Goal: Task Accomplishment & Management: Manage account settings

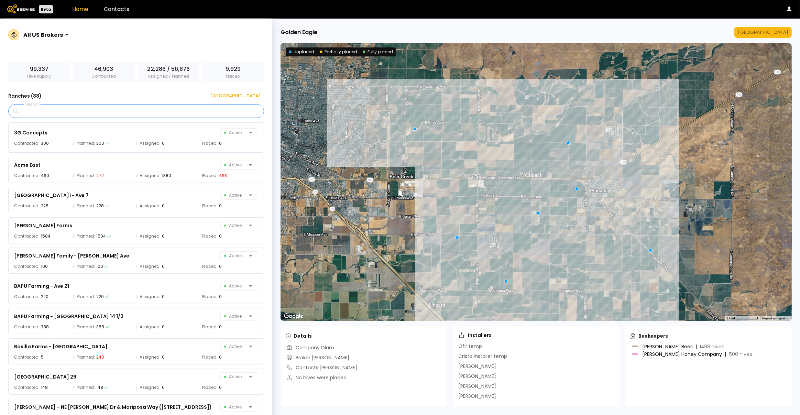
click at [134, 109] on input "Search" at bounding box center [139, 111] width 238 height 13
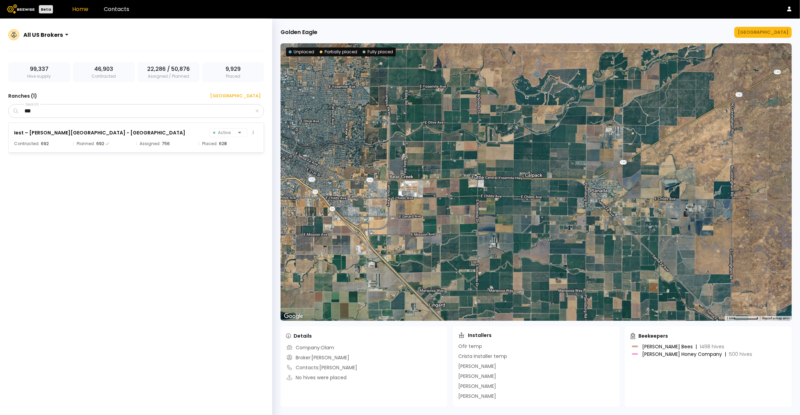
click at [146, 138] on div "Iest – Pope Creek - NW Ave 12 and Road 16 Active Contracted: 692 Planned: 692 A…" at bounding box center [136, 137] width 256 height 30
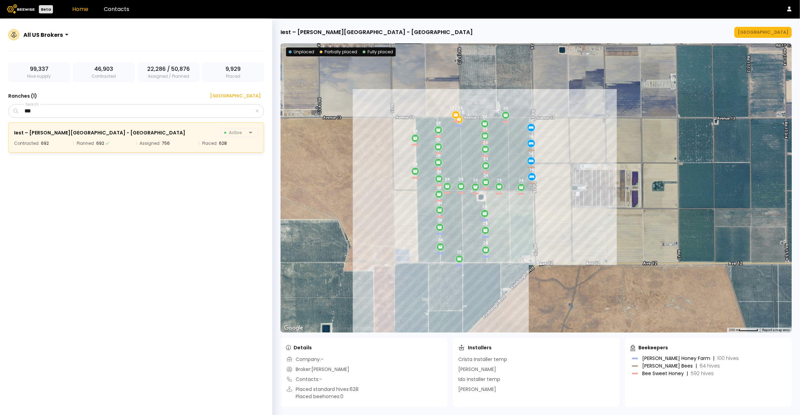
drag, startPoint x: 461, startPoint y: 183, endPoint x: 364, endPoint y: 206, distance: 99.0
click at [364, 206] on div "24 24 24 24 24 24 16 24 16 24 28 24 24 24 24 24 24 12 / 0 16 24 24 24 24 12 / 2…" at bounding box center [537, 187] width 512 height 289
drag, startPoint x: 41, startPoint y: 114, endPoint x: 24, endPoint y: 112, distance: 16.9
click at [24, 112] on input "***" at bounding box center [137, 111] width 235 height 13
type input "*****"
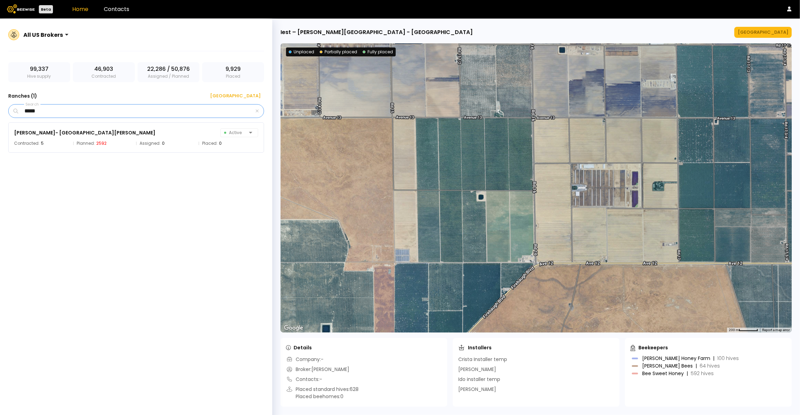
click at [80, 113] on input "*****" at bounding box center [137, 111] width 235 height 13
drag, startPoint x: 80, startPoint y: 113, endPoint x: 0, endPoint y: 107, distance: 80.4
click at [0, 107] on div "All US Brokers 99,337 Hive supply 46,903 Contracted 22,286 / 50,876 Assigned / …" at bounding box center [136, 225] width 272 height 413
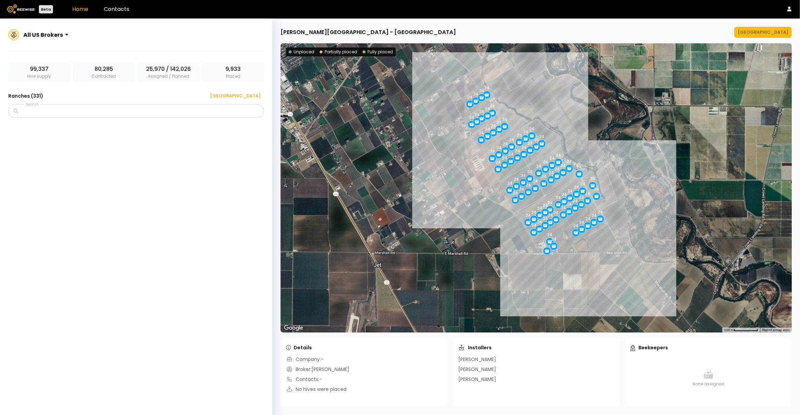
scroll to position [7744, 0]
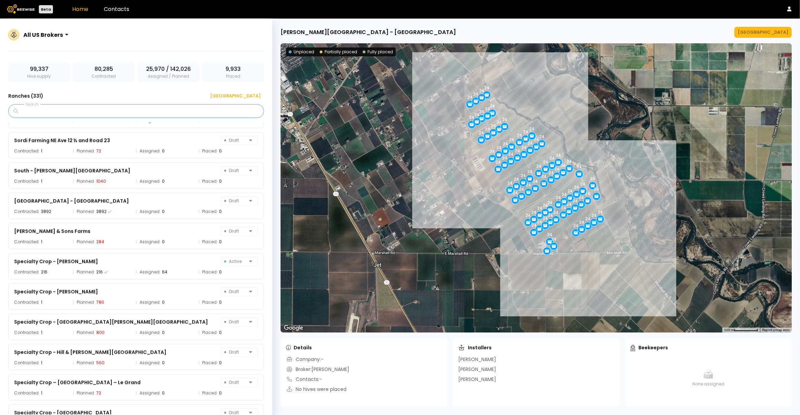
click at [152, 111] on input "Search" at bounding box center [139, 111] width 238 height 13
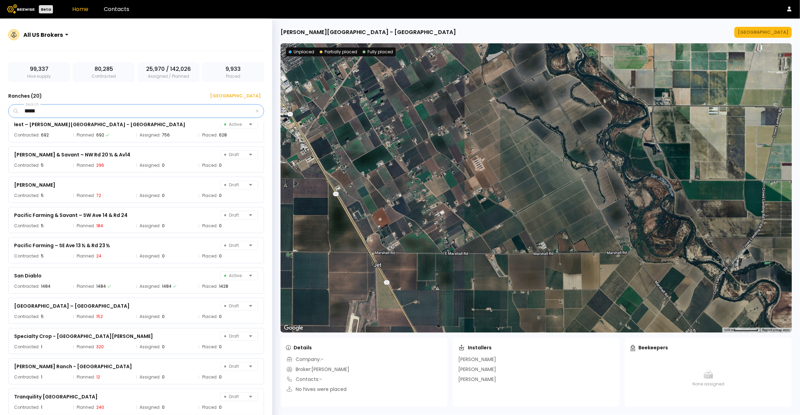
scroll to position [0, 0]
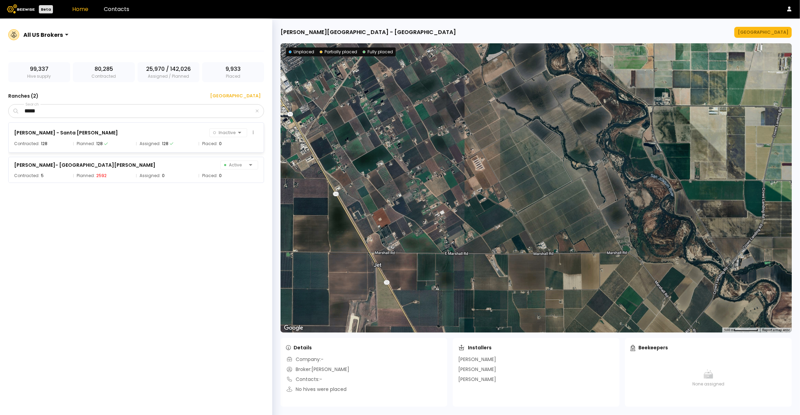
click at [35, 132] on div "[PERSON_NAME] - Santa [PERSON_NAME]" at bounding box center [66, 133] width 104 height 8
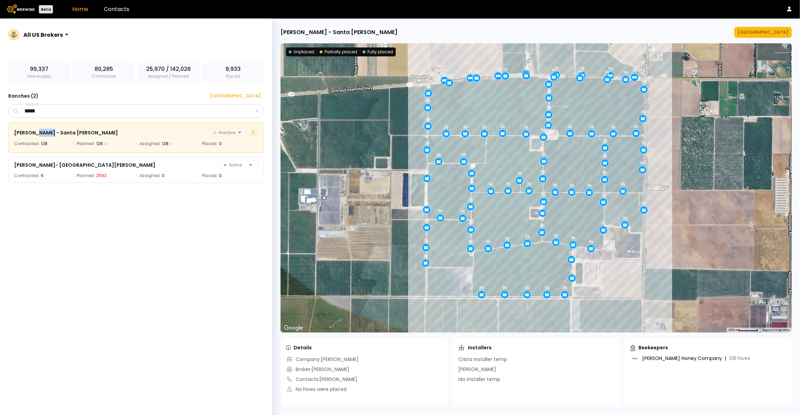
click at [253, 133] on icon at bounding box center [253, 132] width 1 height 4
click at [245, 143] on div "Grower dashboard" at bounding box center [235, 146] width 49 height 10
click at [206, 219] on div "[PERSON_NAME] - Santa [PERSON_NAME] Inactive Contracted: 128 Planned: 128 Assig…" at bounding box center [139, 268] width 263 height 292
click at [545, 214] on icon at bounding box center [543, 213] width 6 height 6
drag, startPoint x: 57, startPoint y: 109, endPoint x: 21, endPoint y: 113, distance: 35.6
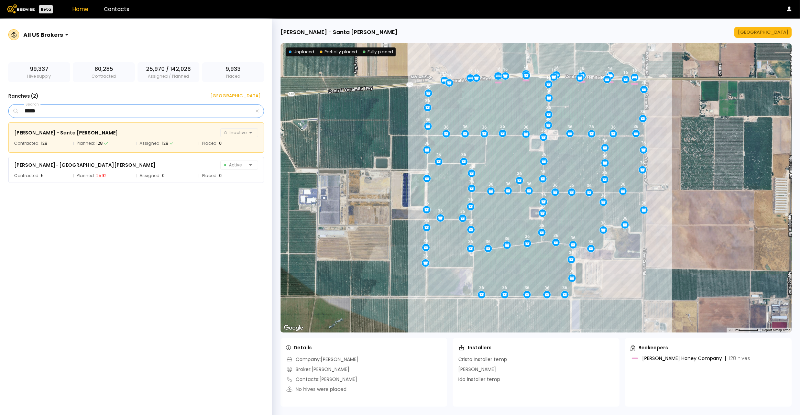
click at [21, 113] on input "*****" at bounding box center [137, 111] width 235 height 13
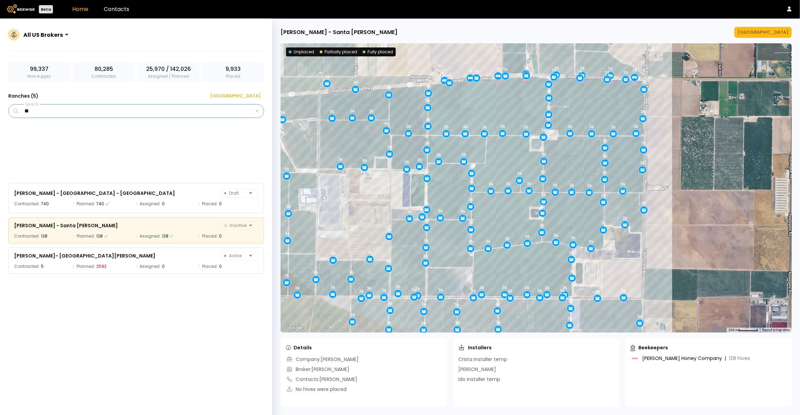
type input "*"
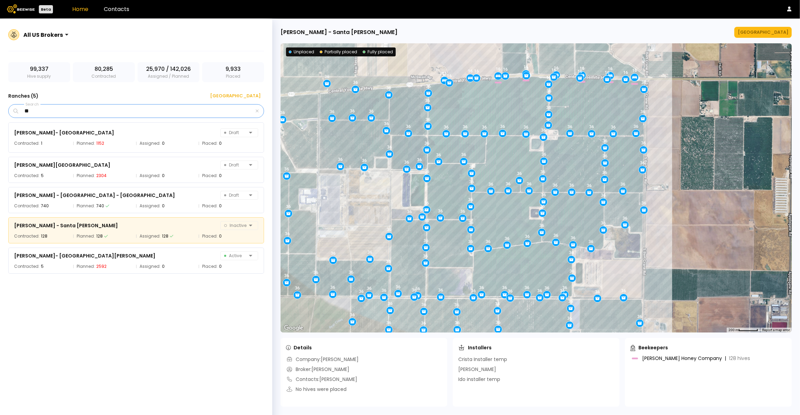
type input "*"
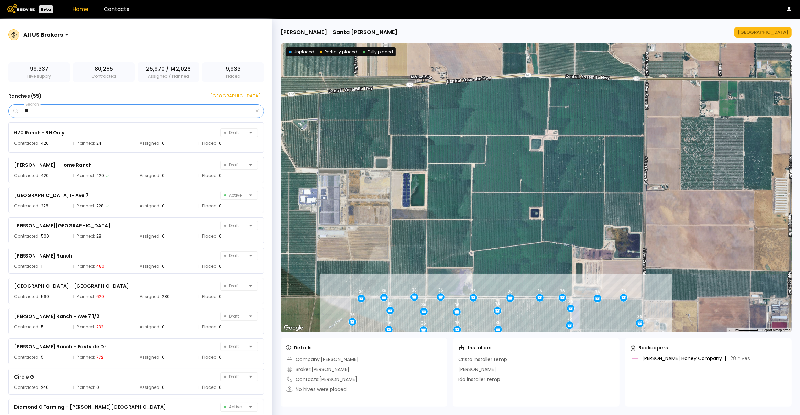
type input "*"
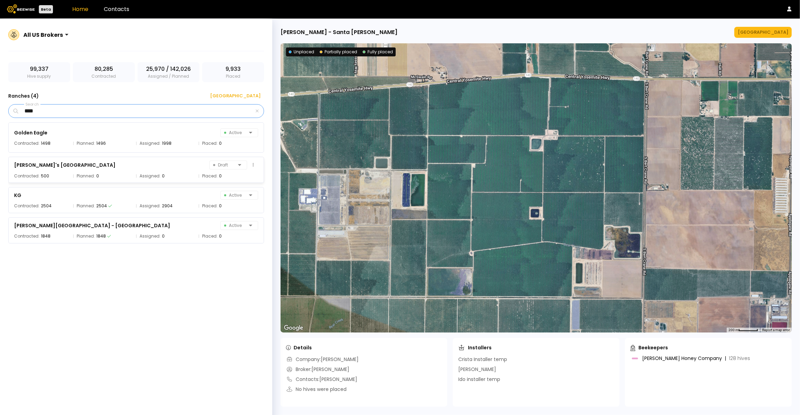
type input "****"
click at [89, 171] on div "[PERSON_NAME]'s Almonds Ranch Draft Contracted: 500 Planned: 0 Assigned: 0 Plac…" at bounding box center [136, 170] width 256 height 26
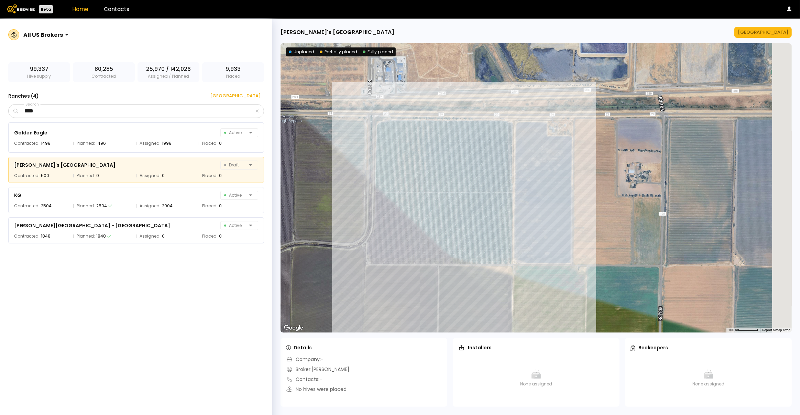
drag, startPoint x: 500, startPoint y: 180, endPoint x: 418, endPoint y: 182, distance: 81.9
click at [417, 184] on div at bounding box center [537, 187] width 512 height 289
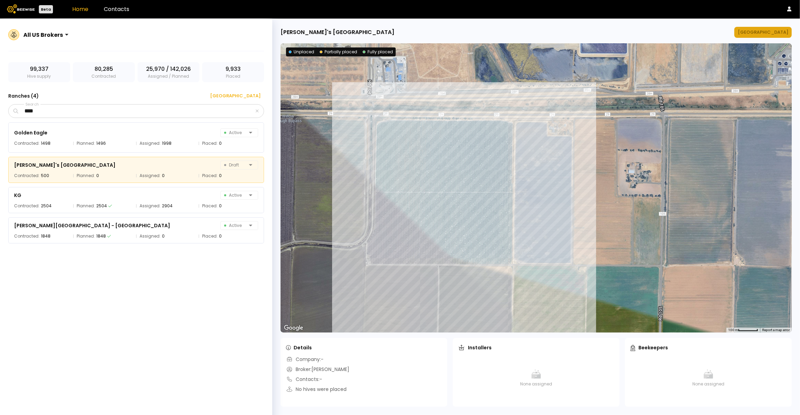
click at [774, 32] on div "[GEOGRAPHIC_DATA]" at bounding box center [763, 32] width 51 height 7
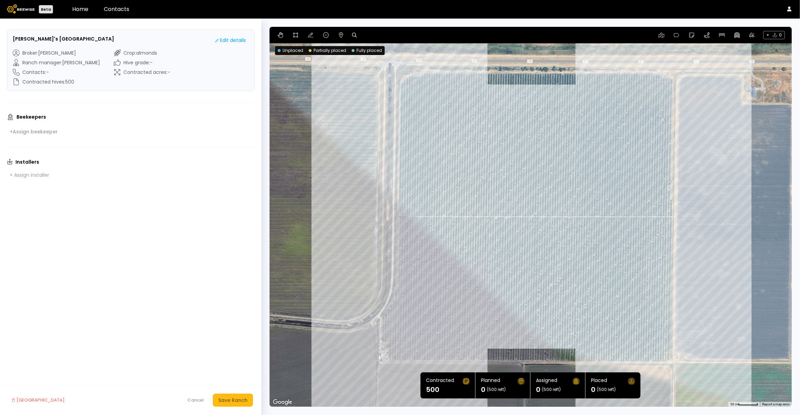
click at [390, 348] on div at bounding box center [531, 217] width 523 height 380
click at [397, 351] on div at bounding box center [531, 217] width 523 height 380
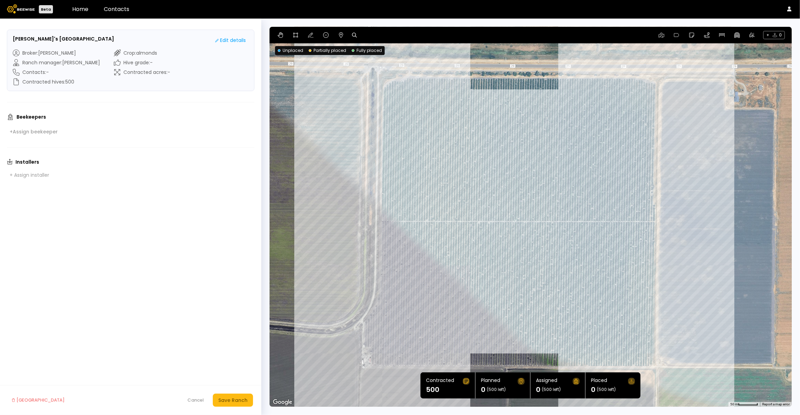
drag, startPoint x: 377, startPoint y: 353, endPoint x: 374, endPoint y: 351, distance: 4.2
click at [370, 352] on div at bounding box center [531, 217] width 523 height 380
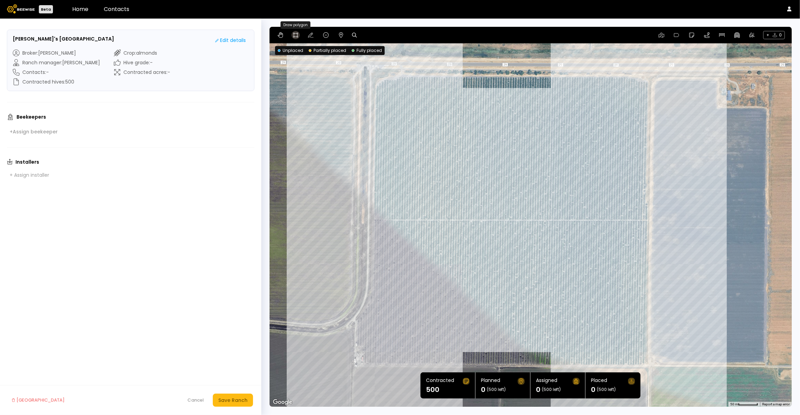
click at [293, 36] on icon at bounding box center [296, 35] width 6 height 6
click at [372, 80] on div at bounding box center [531, 217] width 522 height 380
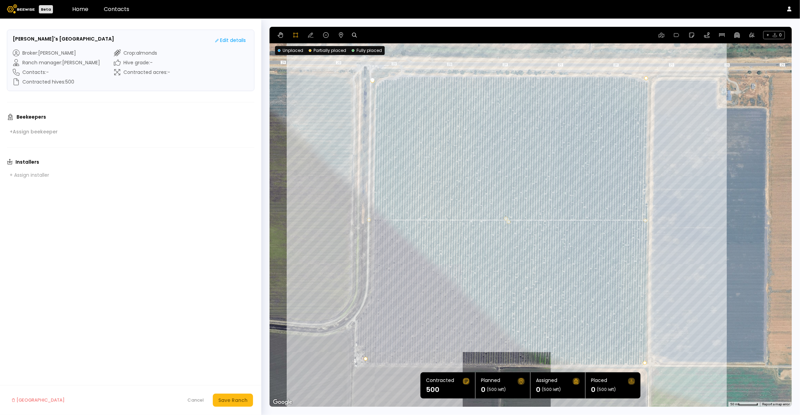
click at [646, 78] on div at bounding box center [531, 217] width 522 height 380
click at [644, 363] on div at bounding box center [531, 217] width 522 height 380
click at [365, 358] on div at bounding box center [531, 217] width 522 height 380
click at [365, 357] on div at bounding box center [531, 217] width 522 height 380
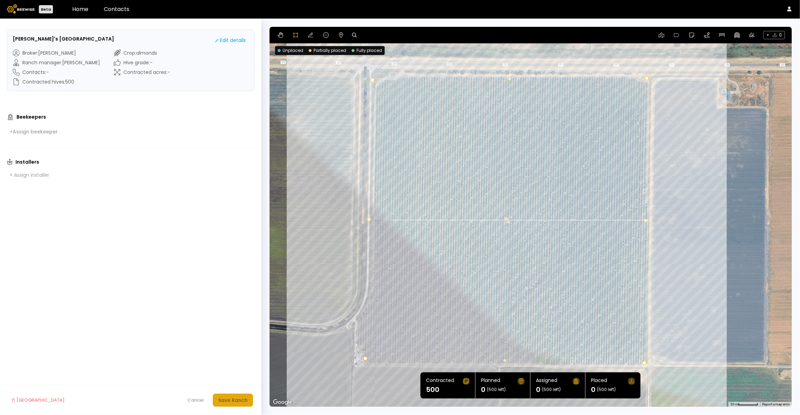
click at [231, 396] on button "Save Ranch" at bounding box center [233, 400] width 40 height 13
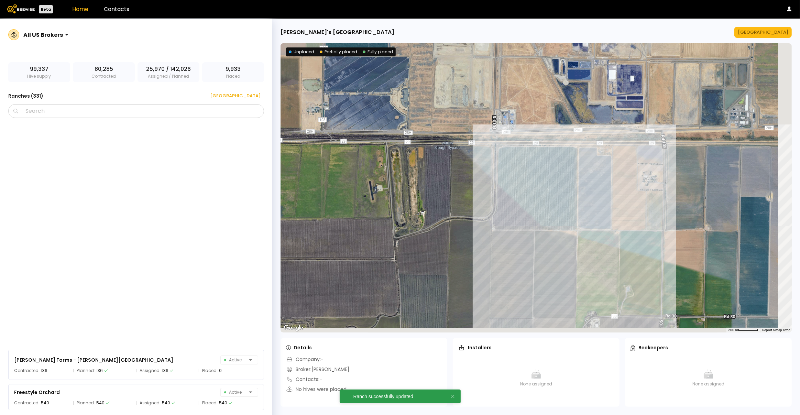
scroll to position [4167, 0]
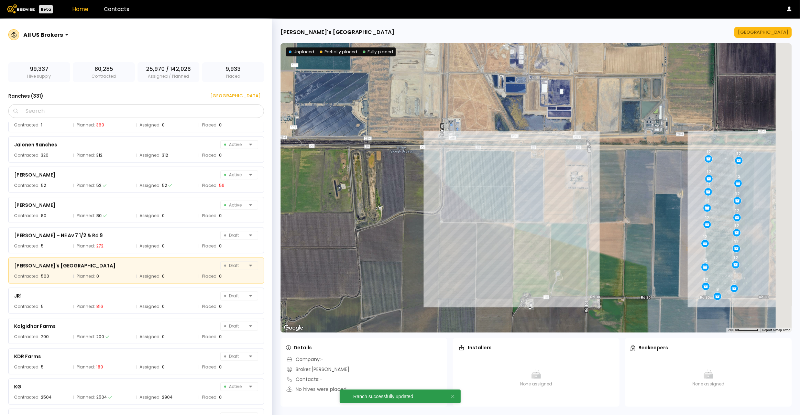
drag, startPoint x: 523, startPoint y: 238, endPoint x: 472, endPoint y: 237, distance: 51.3
click at [472, 237] on div "12 12 12 12 12 12 12 12 12 8 12 12 12 12 12 12 12" at bounding box center [537, 187] width 512 height 289
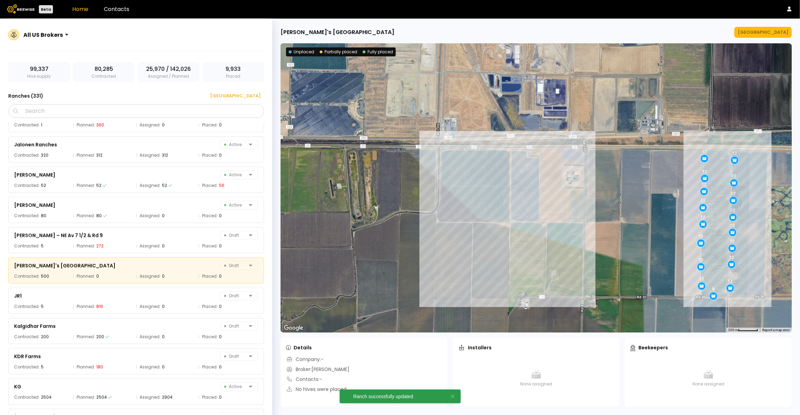
click at [476, 199] on div "12 12 12 12 12 12 12 12 12 8 12 12 12 12 12 12 12" at bounding box center [537, 187] width 512 height 289
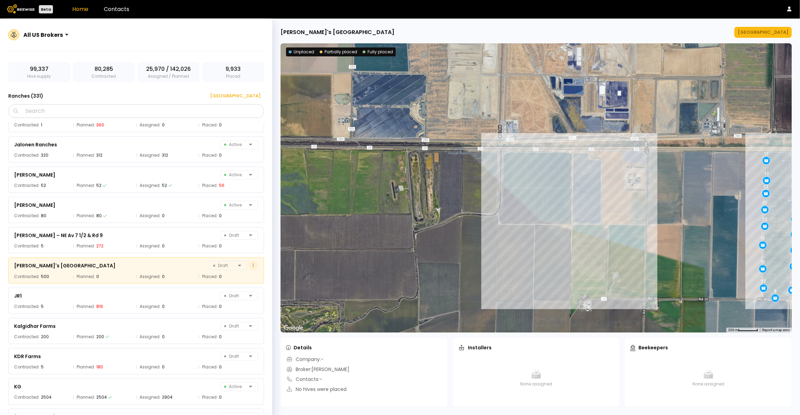
click at [253, 267] on icon at bounding box center [253, 265] width 1 height 4
click at [180, 273] on div "Assigned: 0" at bounding box center [165, 276] width 59 height 7
click at [763, 35] on div "[GEOGRAPHIC_DATA]" at bounding box center [763, 32] width 51 height 7
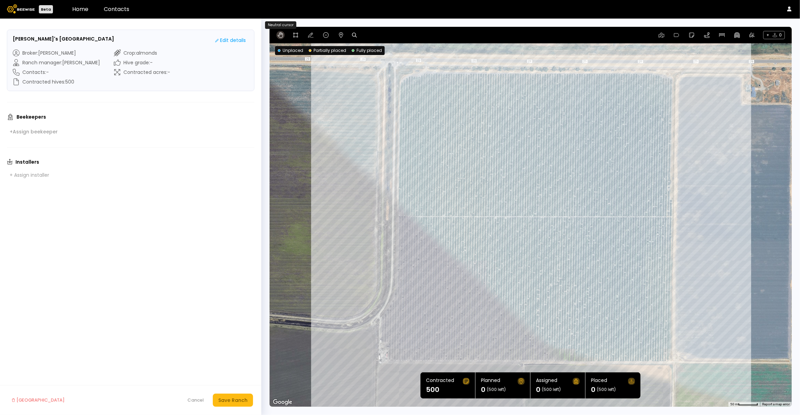
click at [280, 36] on icon at bounding box center [281, 35] width 6 height 6
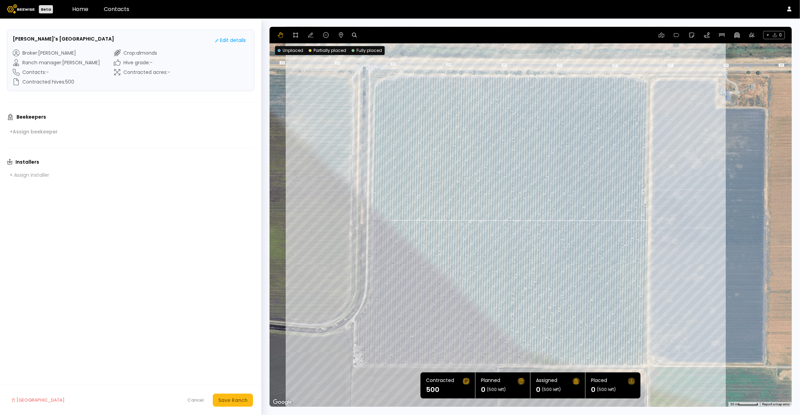
drag, startPoint x: 444, startPoint y: 108, endPoint x: 421, endPoint y: 105, distance: 23.9
click at [421, 105] on div at bounding box center [531, 217] width 523 height 380
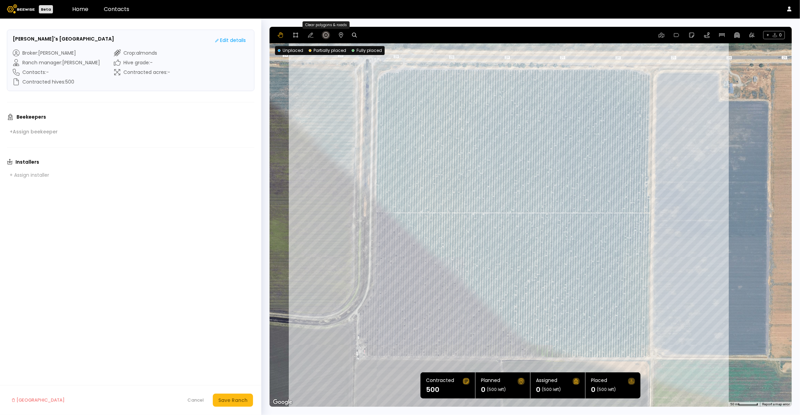
click at [324, 37] on icon at bounding box center [326, 35] width 6 height 6
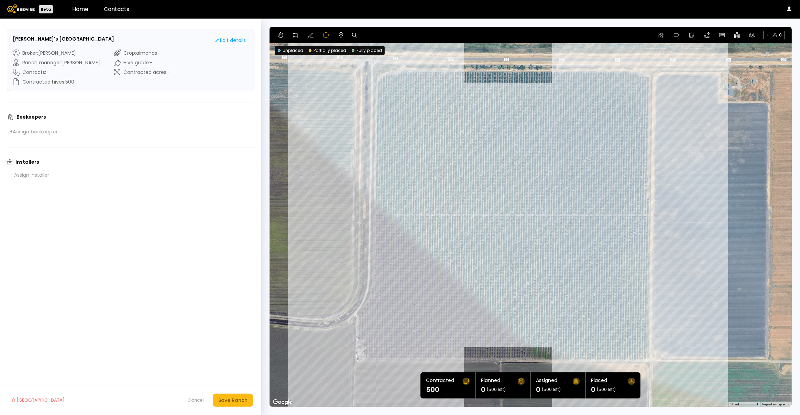
drag, startPoint x: 403, startPoint y: 98, endPoint x: 400, endPoint y: 106, distance: 8.4
click at [400, 106] on div at bounding box center [531, 217] width 523 height 380
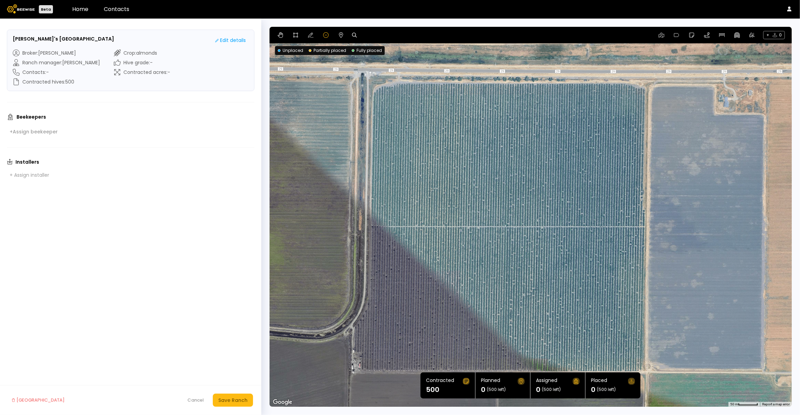
click at [395, 114] on div at bounding box center [531, 217] width 523 height 380
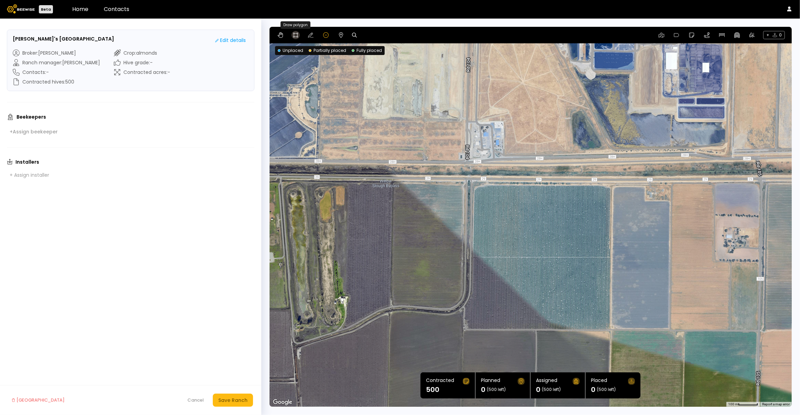
click at [298, 35] on icon at bounding box center [296, 35] width 6 height 6
click at [469, 179] on div at bounding box center [531, 217] width 522 height 380
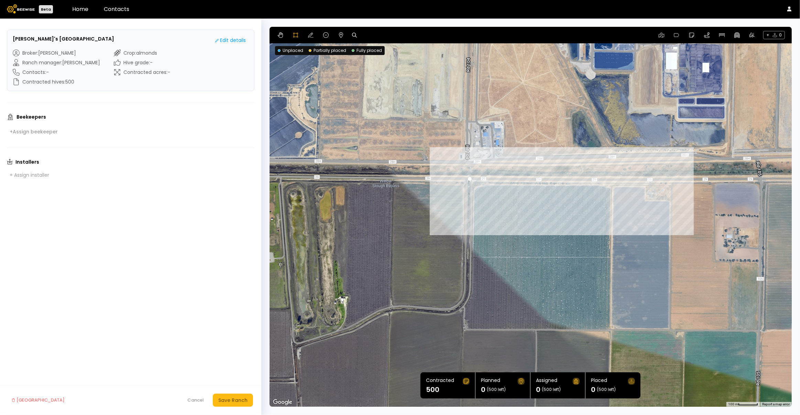
click at [612, 183] on div at bounding box center [531, 217] width 522 height 380
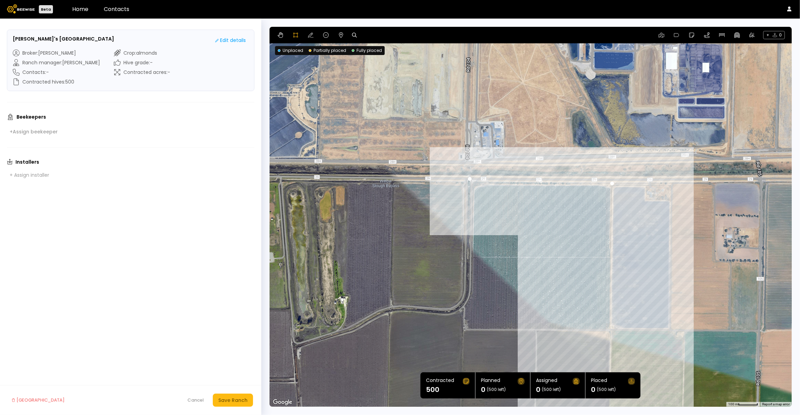
drag, startPoint x: 609, startPoint y: 330, endPoint x: 597, endPoint y: 329, distance: 12.1
click at [609, 330] on div at bounding box center [531, 217] width 522 height 380
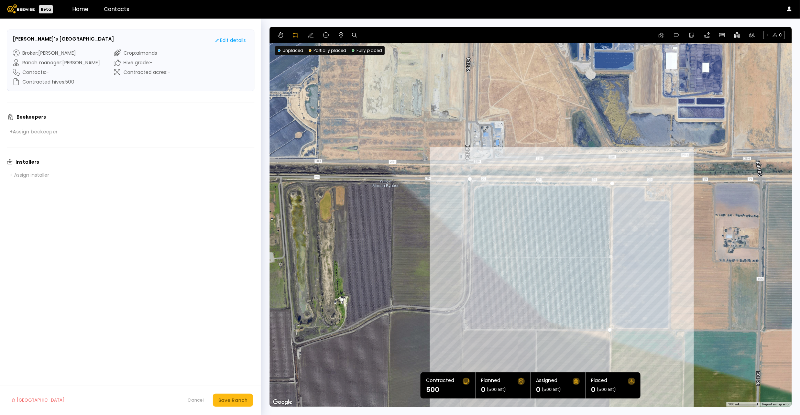
click at [465, 328] on div at bounding box center [531, 217] width 522 height 380
click at [469, 178] on div at bounding box center [531, 217] width 522 height 380
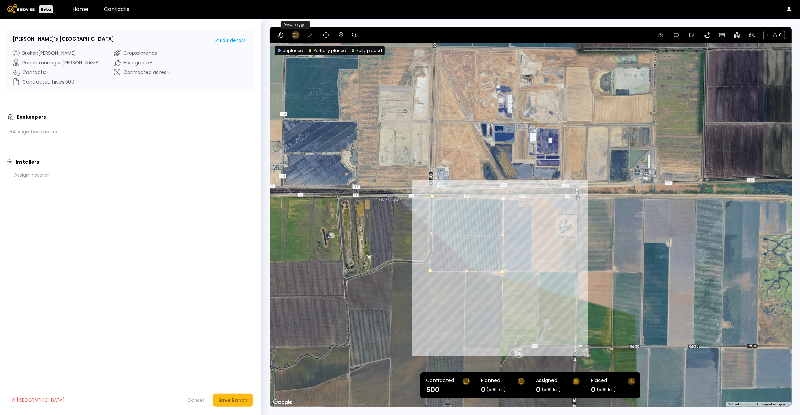
click at [295, 34] on icon at bounding box center [296, 35] width 6 height 6
click at [281, 35] on icon at bounding box center [281, 35] width 6 height 6
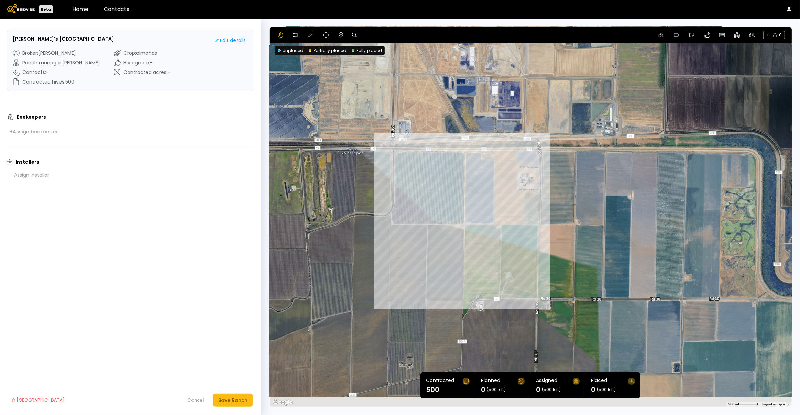
drag, startPoint x: 448, startPoint y: 149, endPoint x: 405, endPoint y: 89, distance: 74.1
click at [403, 88] on div at bounding box center [531, 217] width 523 height 380
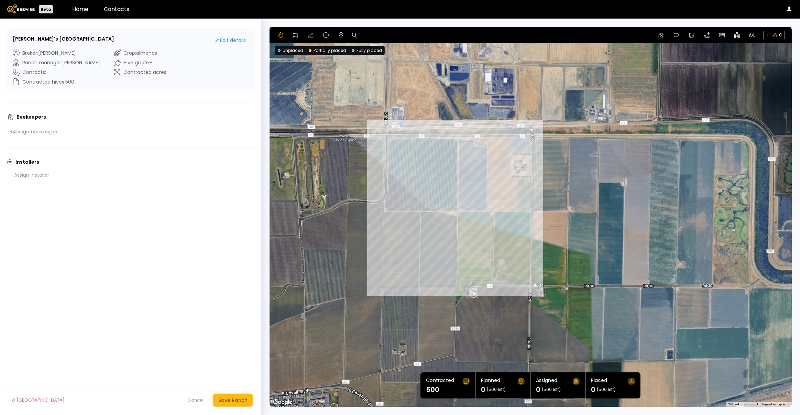
click at [477, 167] on div at bounding box center [531, 217] width 523 height 380
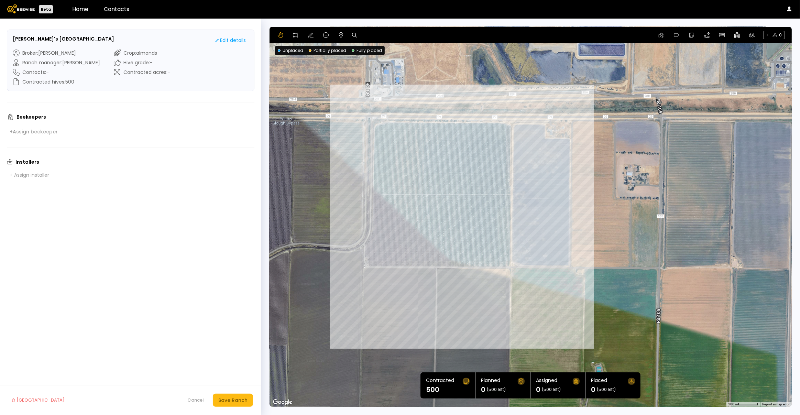
drag, startPoint x: 529, startPoint y: 174, endPoint x: 560, endPoint y: 175, distance: 30.6
click at [562, 176] on div at bounding box center [531, 217] width 523 height 380
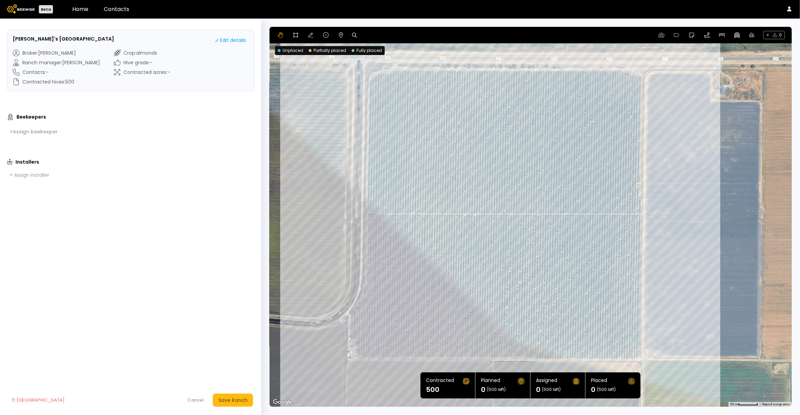
drag, startPoint x: 573, startPoint y: 148, endPoint x: 757, endPoint y: 79, distance: 196.1
click at [757, 79] on div at bounding box center [531, 217] width 523 height 380
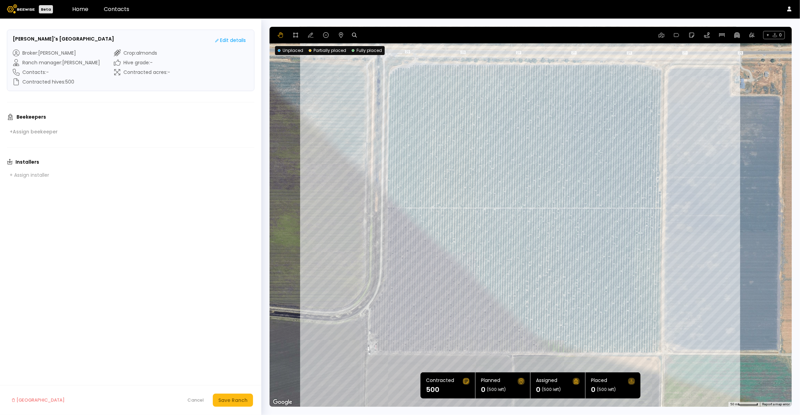
drag, startPoint x: 721, startPoint y: 150, endPoint x: 741, endPoint y: 143, distance: 21.0
click at [741, 143] on div at bounding box center [531, 217] width 523 height 380
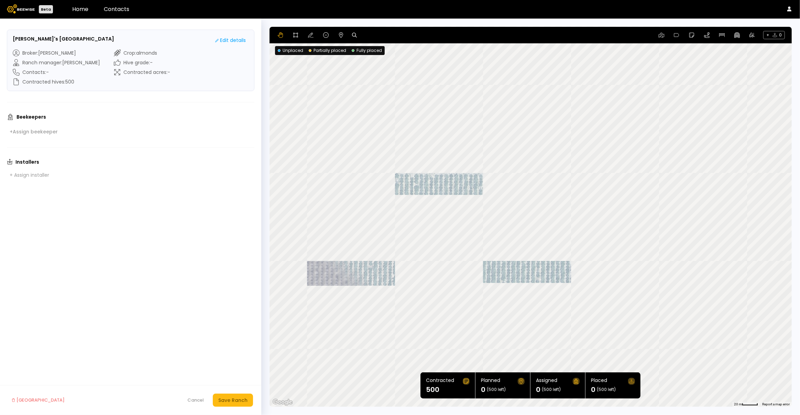
drag, startPoint x: 636, startPoint y: 219, endPoint x: 700, endPoint y: 161, distance: 86.4
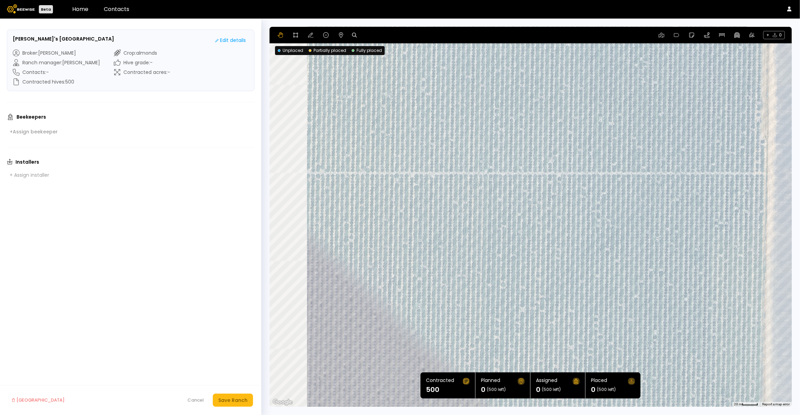
click at [700, 161] on div at bounding box center [531, 217] width 523 height 380
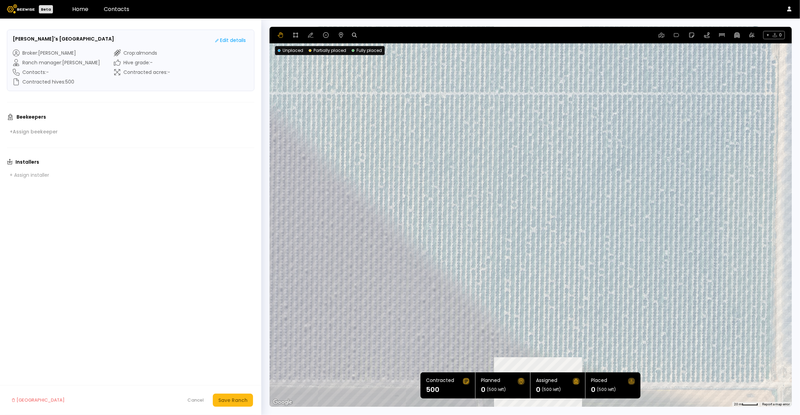
drag, startPoint x: 626, startPoint y: 211, endPoint x: 633, endPoint y: 149, distance: 62.3
click at [633, 149] on div at bounding box center [531, 217] width 523 height 380
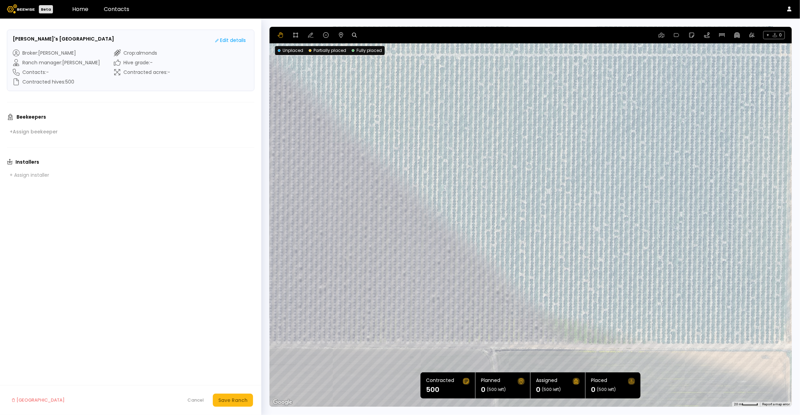
drag, startPoint x: 623, startPoint y: 146, endPoint x: 632, endPoint y: 136, distance: 13.6
click at [632, 136] on div at bounding box center [531, 217] width 523 height 380
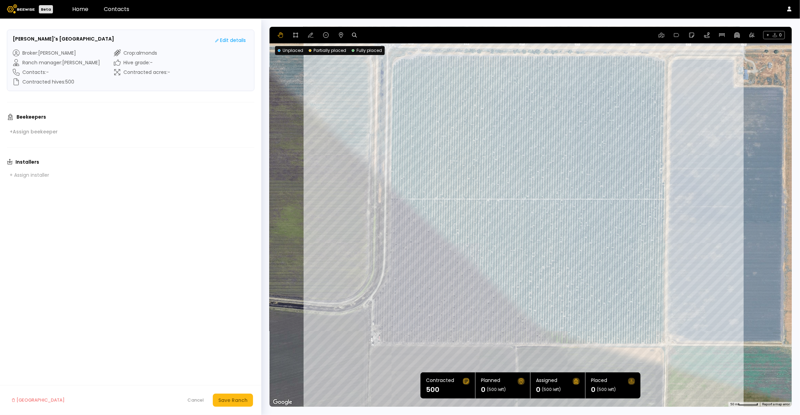
drag, startPoint x: 620, startPoint y: 142, endPoint x: 582, endPoint y: 237, distance: 102.6
click at [582, 237] on div at bounding box center [531, 217] width 523 height 380
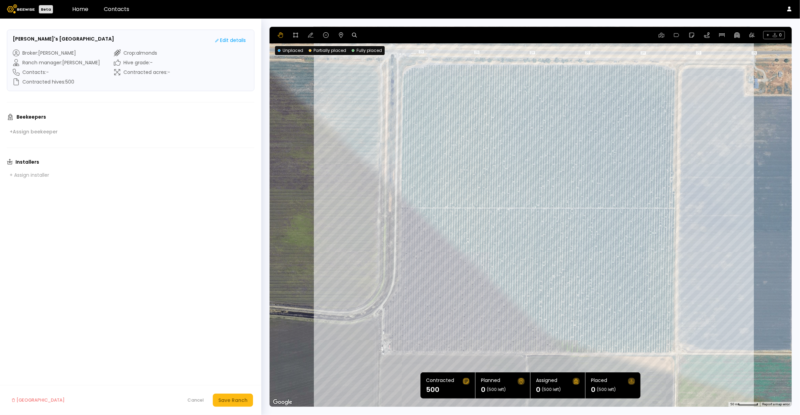
drag, startPoint x: 565, startPoint y: 244, endPoint x: 580, endPoint y: 251, distance: 17.4
click at [580, 251] on div at bounding box center [531, 217] width 523 height 380
click at [235, 399] on div "Save Ranch" at bounding box center [232, 401] width 29 height 8
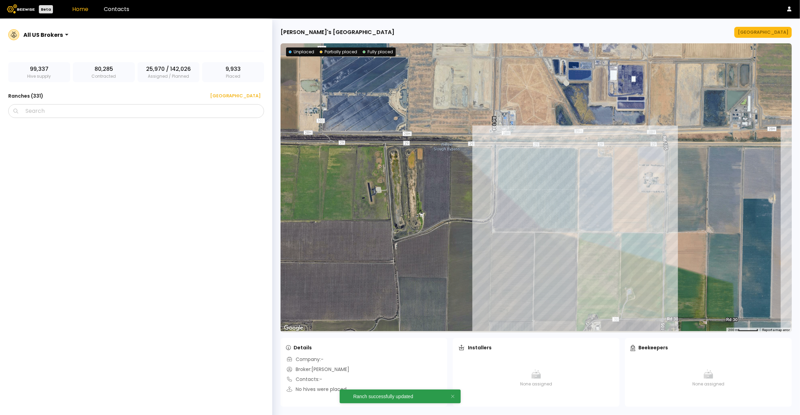
scroll to position [4167, 0]
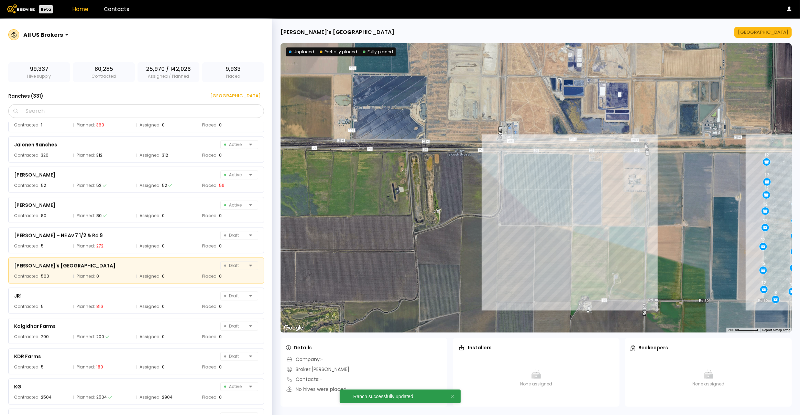
click at [524, 191] on div "12 12 12 12 12 12 12 12 12 8 12 12 12 12 12 12 12" at bounding box center [537, 187] width 512 height 289
click at [495, 190] on div "12 12 12 12 12 12 12 12 12 8 12 12 12 12 12 12 12" at bounding box center [537, 187] width 512 height 289
click at [601, 198] on div "12 12 12 12 12 12 12 12 12 8 12 12 12 12 12 12 12" at bounding box center [537, 187] width 512 height 289
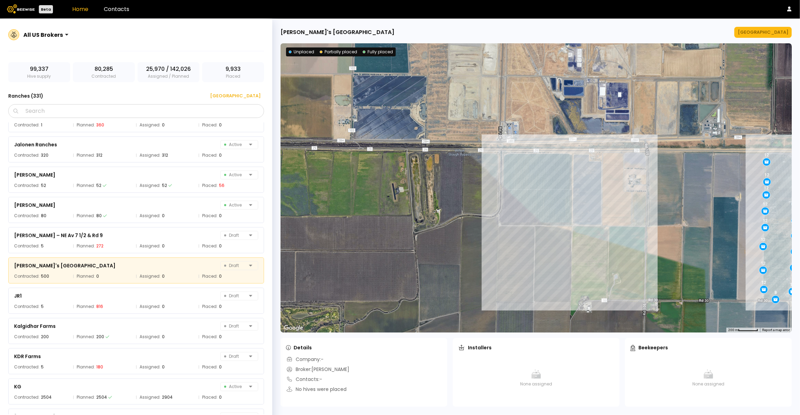
click at [601, 198] on div "12 12 12 12 12 12 12 12 12 8 12 12 12 12 12 12 12" at bounding box center [537, 187] width 512 height 289
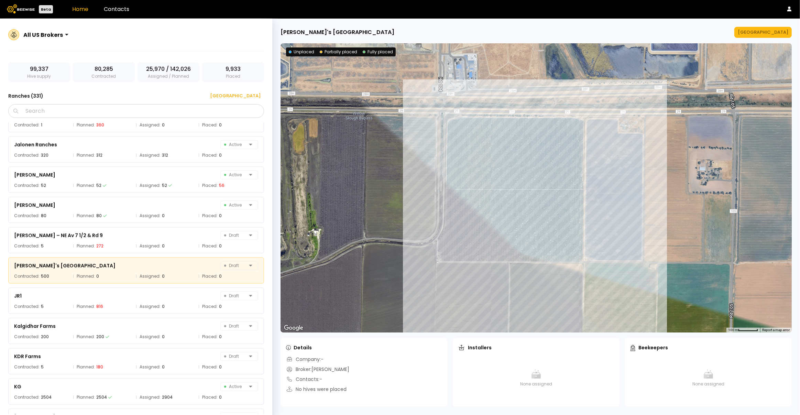
drag, startPoint x: 566, startPoint y: 199, endPoint x: 607, endPoint y: 208, distance: 42.6
click at [607, 208] on div at bounding box center [537, 187] width 512 height 289
click at [604, 207] on div at bounding box center [537, 187] width 512 height 289
click at [606, 207] on div at bounding box center [537, 187] width 512 height 289
click at [46, 108] on input "Search" at bounding box center [139, 111] width 238 height 13
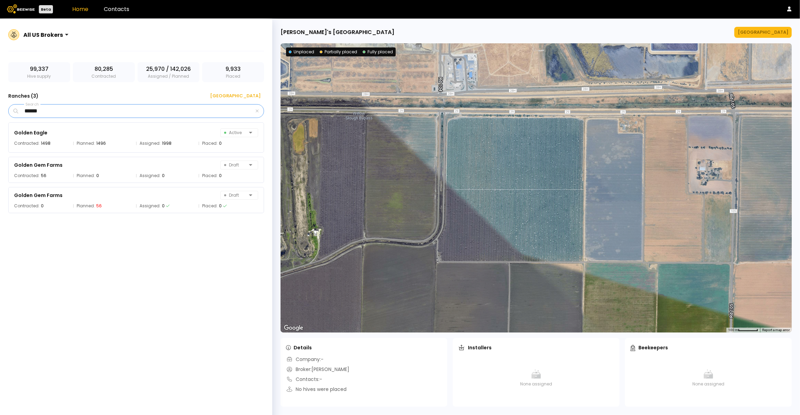
scroll to position [0, 0]
type input "******"
click at [50, 139] on div "Golden Eagle Active Contracted: 1498 Planned: 1496 Assigned: 1998 Placed: 0" at bounding box center [136, 137] width 256 height 30
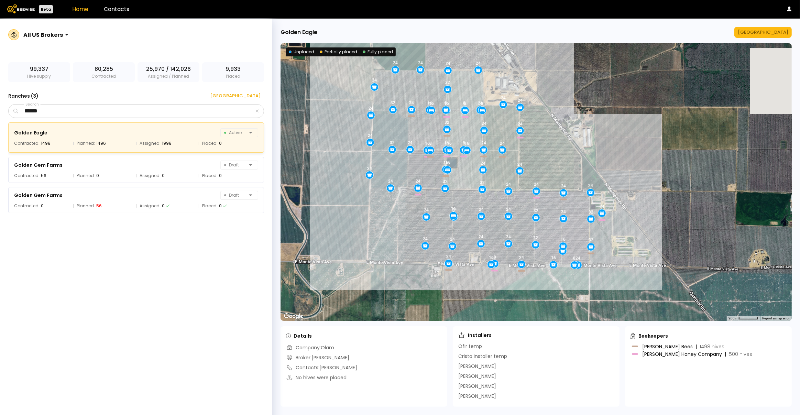
drag, startPoint x: 391, startPoint y: 174, endPoint x: 340, endPoint y: 161, distance: 53.1
click at [340, 161] on div "24 16 16 8 16 24 16 32 24 24 24 24 16 16 24 16 24 24 8 24 24 24 24 8 32 24 32 1…" at bounding box center [537, 182] width 512 height 278
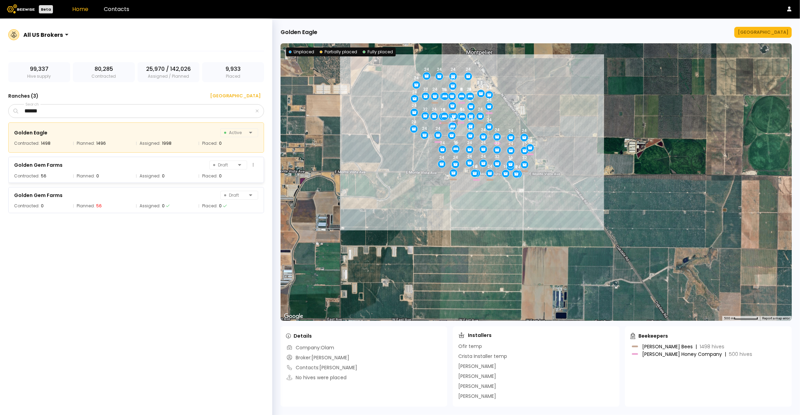
click at [141, 170] on div "Golden Gem Farms Draft Contracted: 56 Planned: 0 Assigned: 0 Placed: 0" at bounding box center [136, 170] width 256 height 26
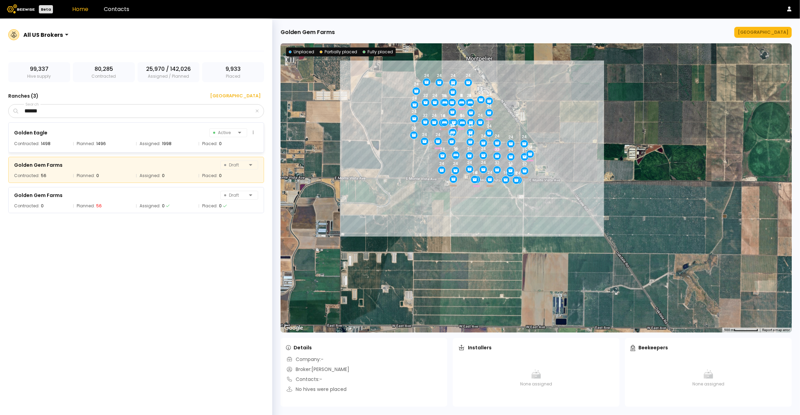
click at [146, 148] on div "Golden Eagle Active Contracted: 1498 Planned: 1496 Assigned: 1998 Placed: 0" at bounding box center [136, 137] width 256 height 30
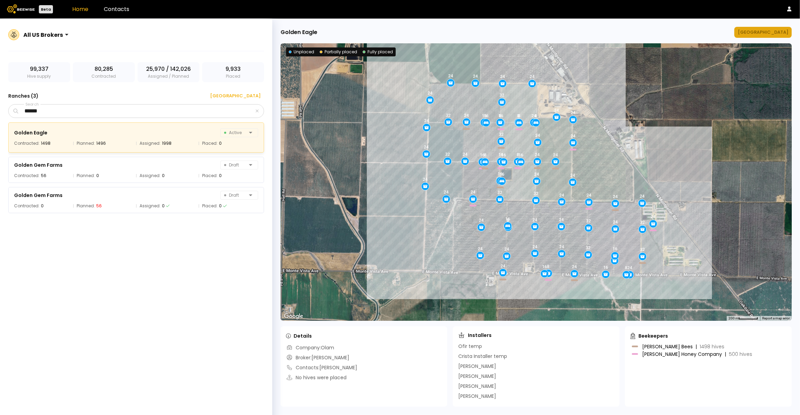
click at [770, 35] on div "[GEOGRAPHIC_DATA]" at bounding box center [763, 32] width 51 height 7
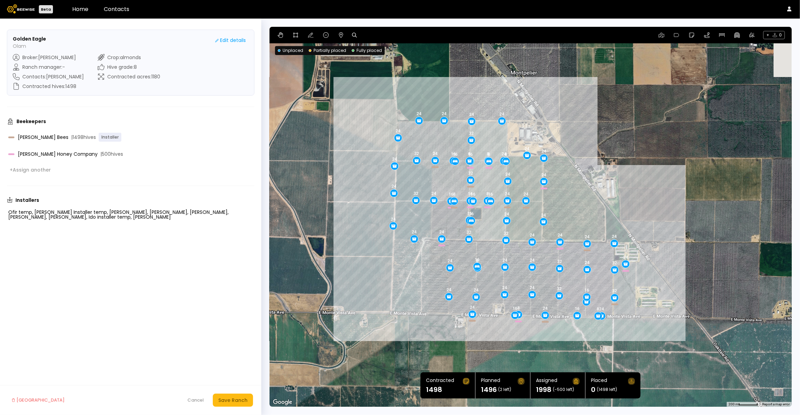
drag, startPoint x: 584, startPoint y: 328, endPoint x: 557, endPoint y: 329, distance: 26.9
click at [557, 329] on div "24 16 16 8 16 24 16 32 24 24 24 24 16 16 24 16 24 24 8 24 24 24 24 8 32 24 32 1…" at bounding box center [531, 217] width 523 height 380
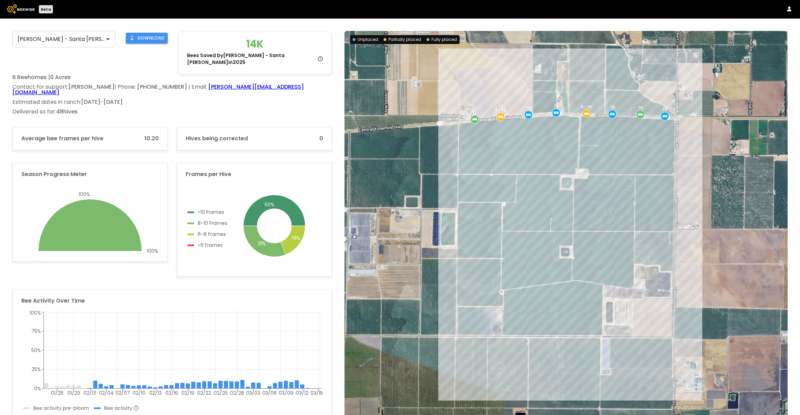
scroll to position [3, 0]
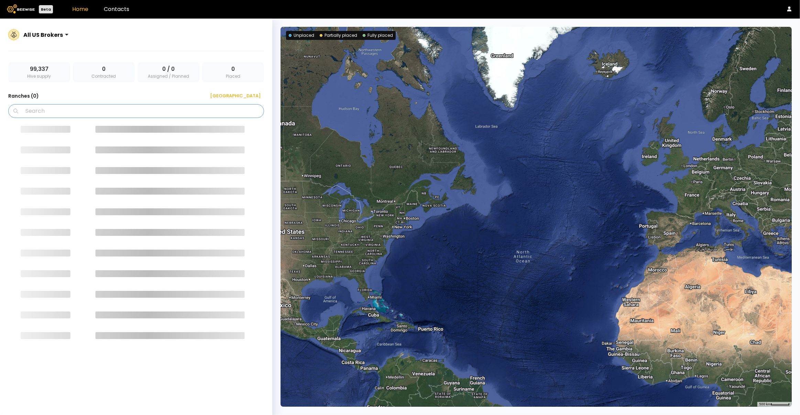
click at [148, 109] on input "Search" at bounding box center [139, 111] width 238 height 13
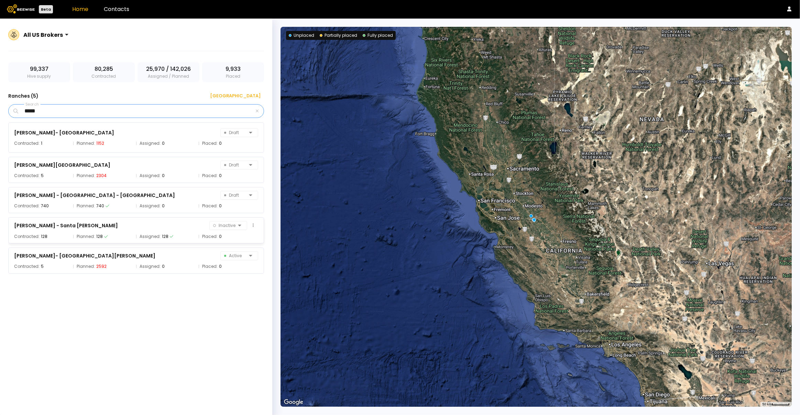
type input "*****"
click at [94, 229] on div "Gallo - Santa Rita Inactive" at bounding box center [136, 226] width 244 height 10
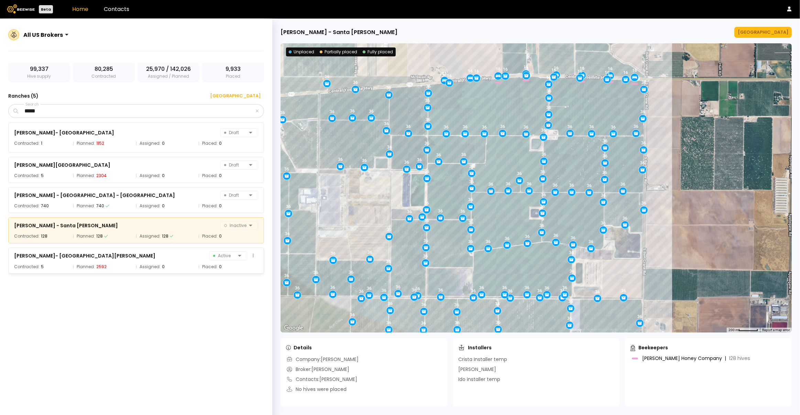
click at [93, 253] on div "Gallo- Santa Rita Farms Active" at bounding box center [136, 256] width 244 height 10
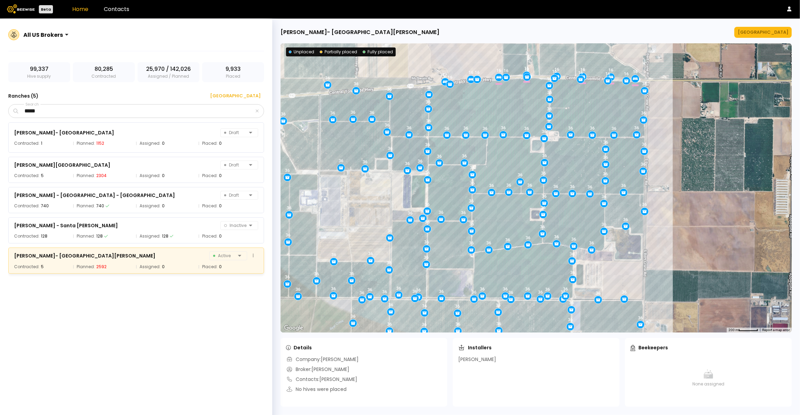
click at [91, 255] on div "Gallo- Santa Rita Farms Active" at bounding box center [136, 256] width 244 height 10
click at [86, 261] on div "Gallo- Santa Rita Farms Active Contracted: 5 Planned: 2592 Assigned: 0 Placed: 0" at bounding box center [136, 261] width 256 height 26
click at [86, 239] on span "Planned:" at bounding box center [86, 236] width 18 height 7
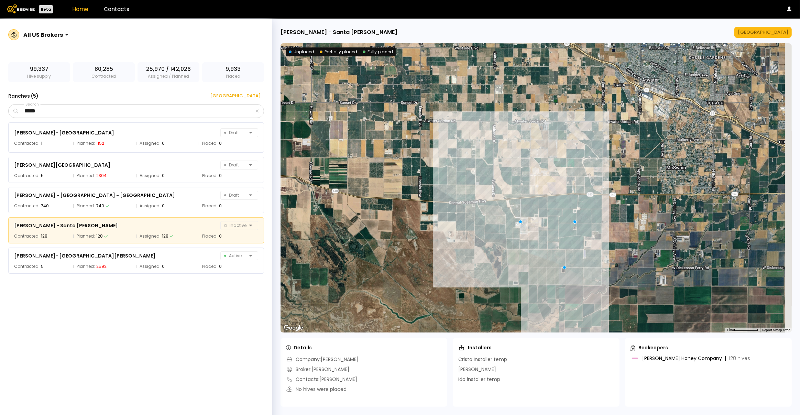
drag, startPoint x: 611, startPoint y: 232, endPoint x: 446, endPoint y: 235, distance: 165.1
click at [446, 235] on div at bounding box center [537, 187] width 512 height 289
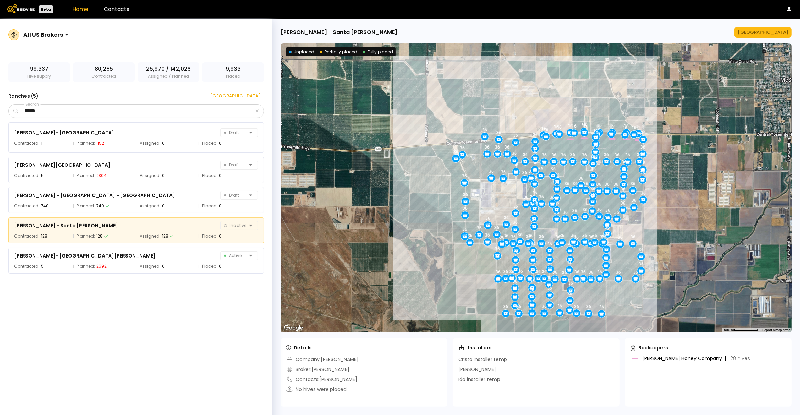
drag, startPoint x: 481, startPoint y: 233, endPoint x: 365, endPoint y: 214, distance: 118.1
click at [365, 214] on div "36 36 36 36 36 36 36 36 36 36 36 36 36 36 36 36 36 36 36 36 36 36 36 36 36 36 3…" at bounding box center [537, 187] width 512 height 289
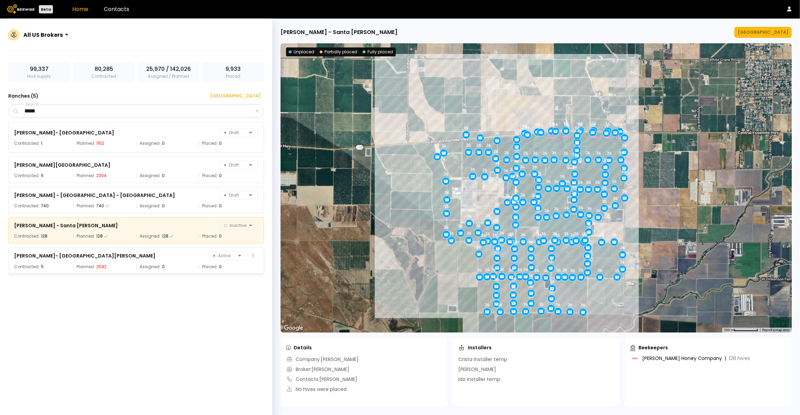
click at [56, 263] on div "Contracted: 5" at bounding box center [42, 266] width 56 height 7
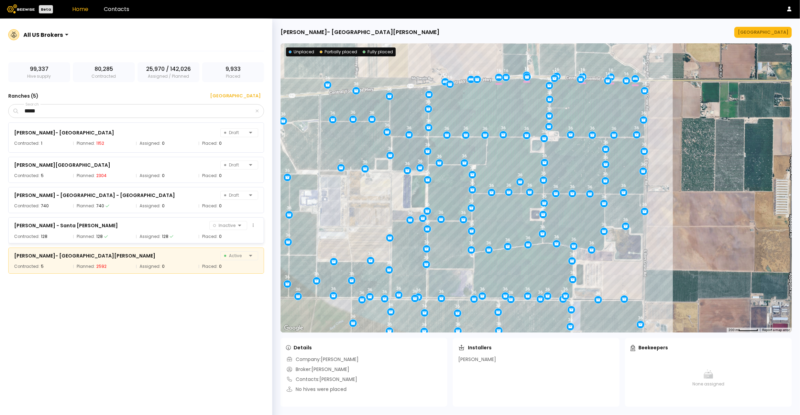
click at [50, 233] on div "Contracted: 128" at bounding box center [42, 236] width 56 height 7
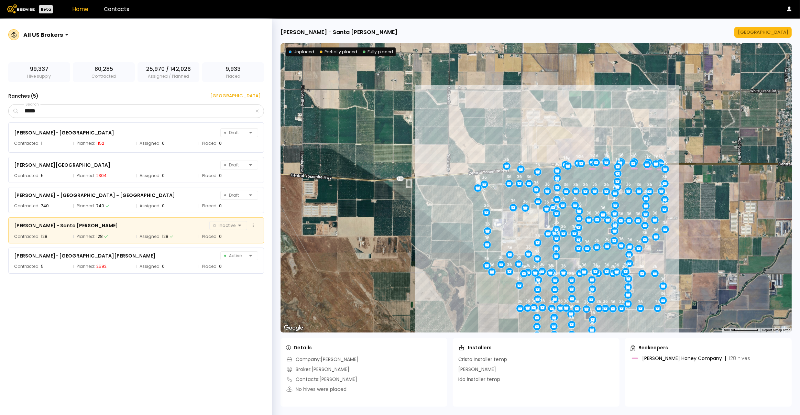
click at [125, 236] on div "Planned: 128" at bounding box center [102, 236] width 59 height 7
